Goal: Find specific page/section: Find specific page/section

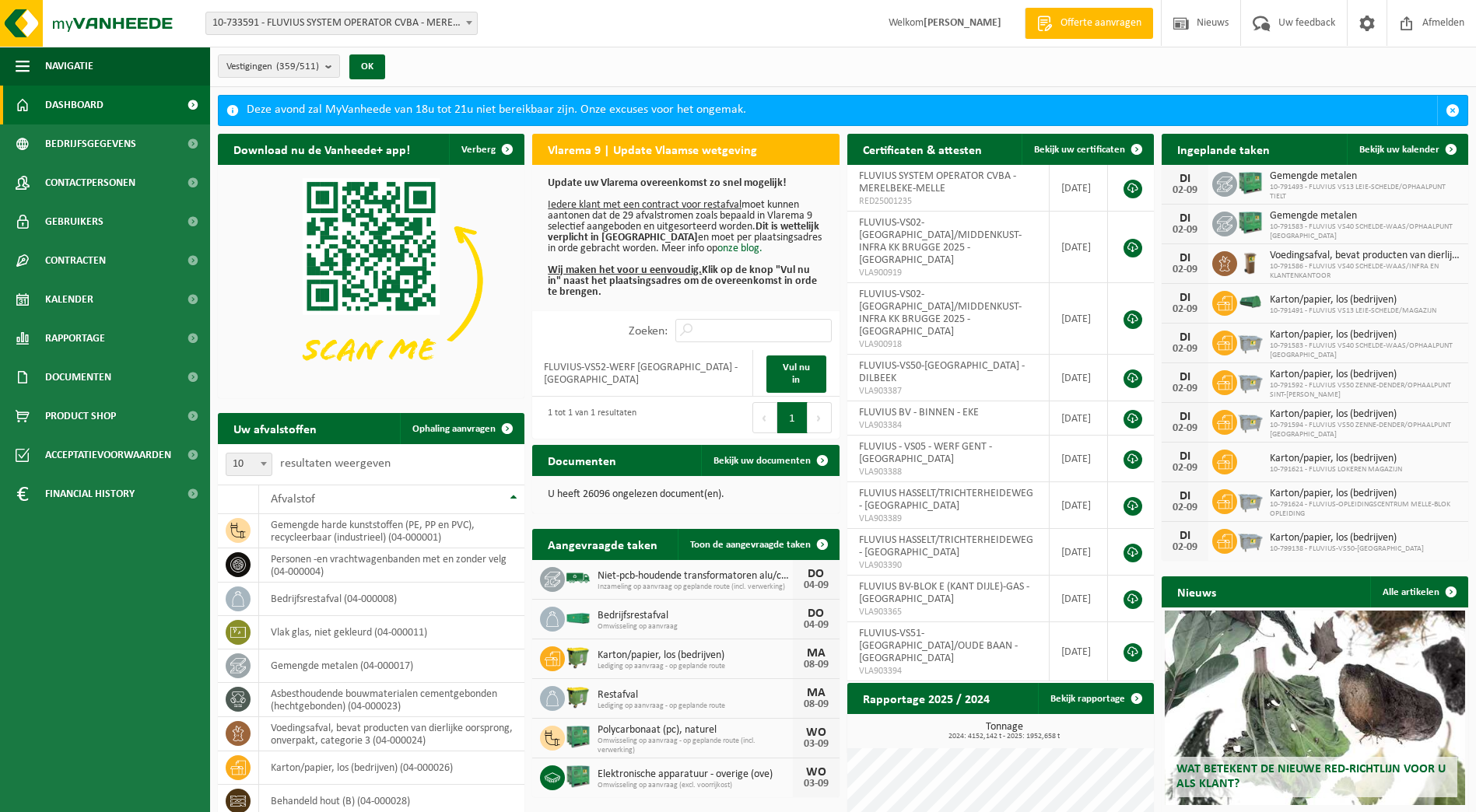
click at [455, 18] on span "10-733591 - FLUVIUS SYSTEM OPERATOR CVBA - MERELBEKE-MELLE" at bounding box center [341, 24] width 270 height 22
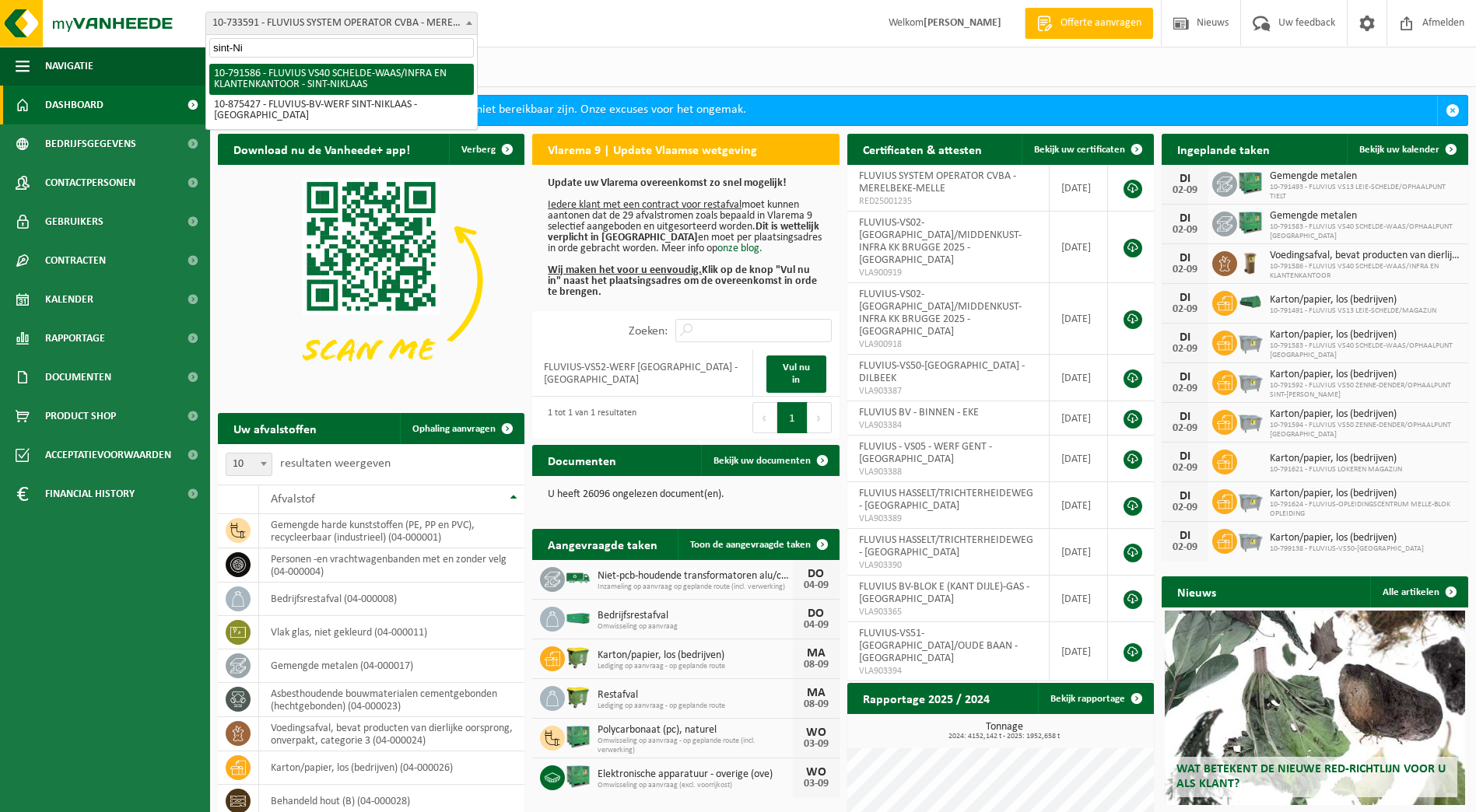
type input "sint-Ni"
select select "30256"
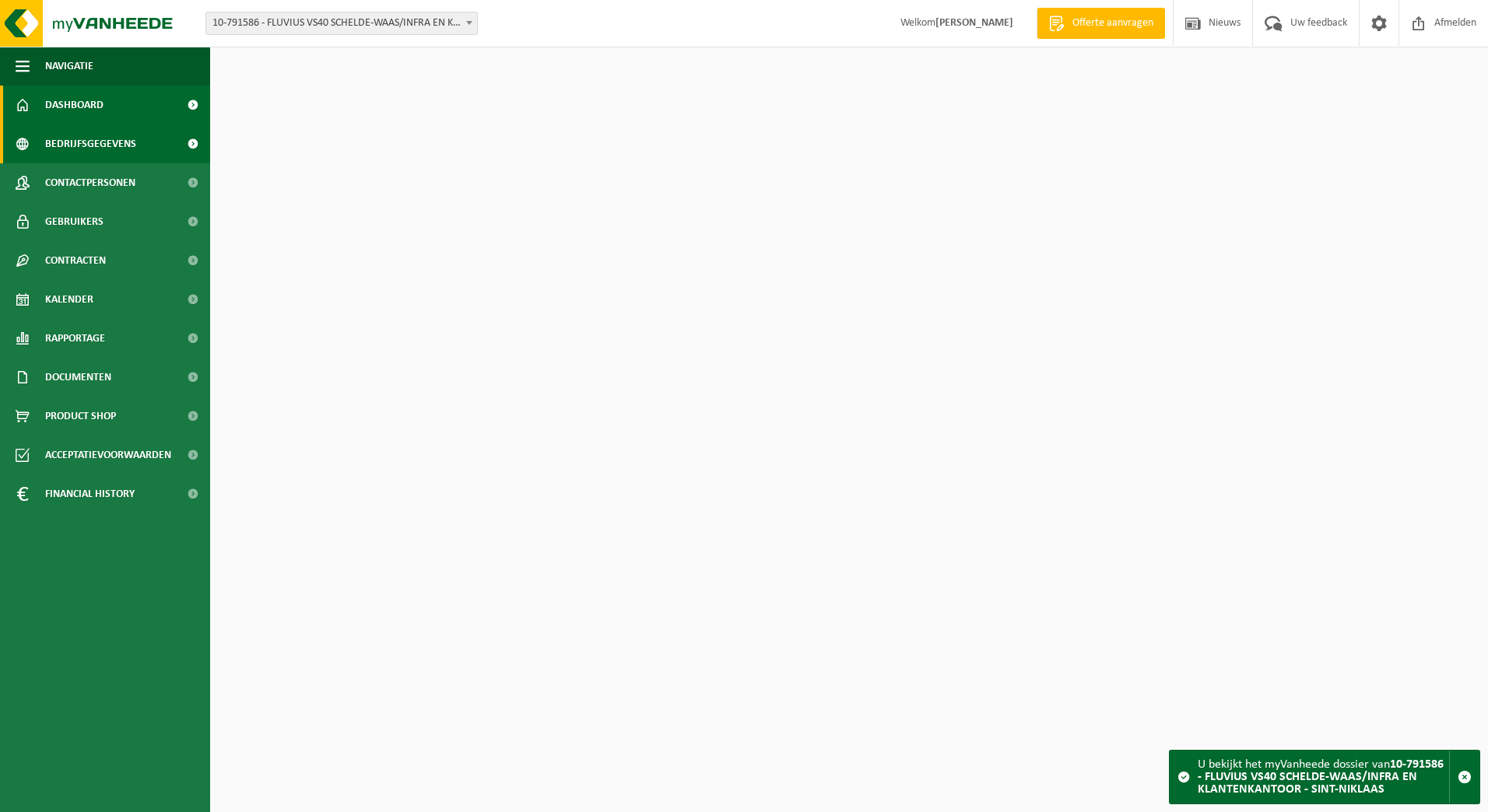
click at [65, 136] on span "Bedrijfsgegevens" at bounding box center [90, 145] width 91 height 39
